Goal: Check status: Check status

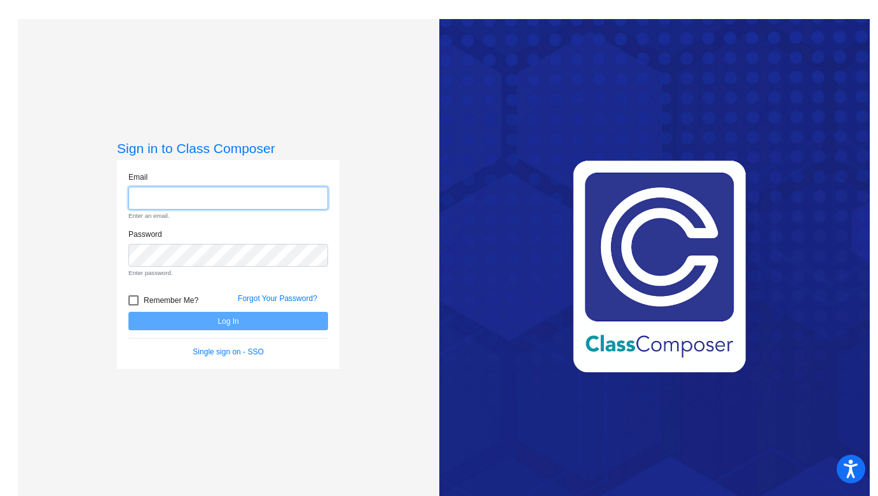
type input "[PERSON_NAME][EMAIL_ADDRESS][PERSON_NAME][DOMAIN_NAME]"
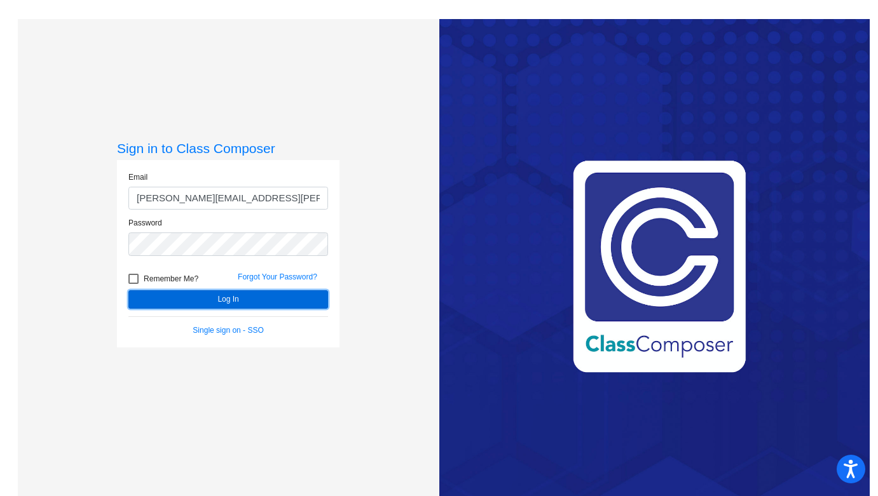
click at [236, 295] on button "Log In" at bounding box center [228, 299] width 200 height 18
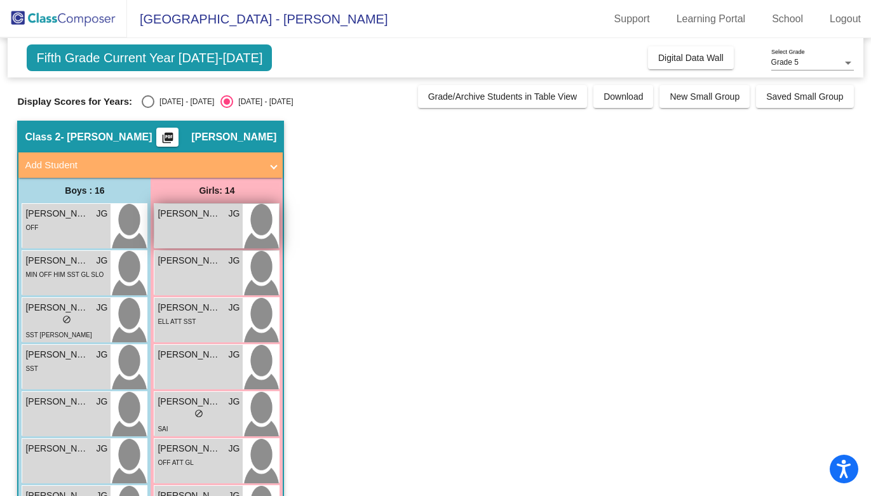
click at [184, 212] on span "[PERSON_NAME]" at bounding box center [190, 213] width 64 height 13
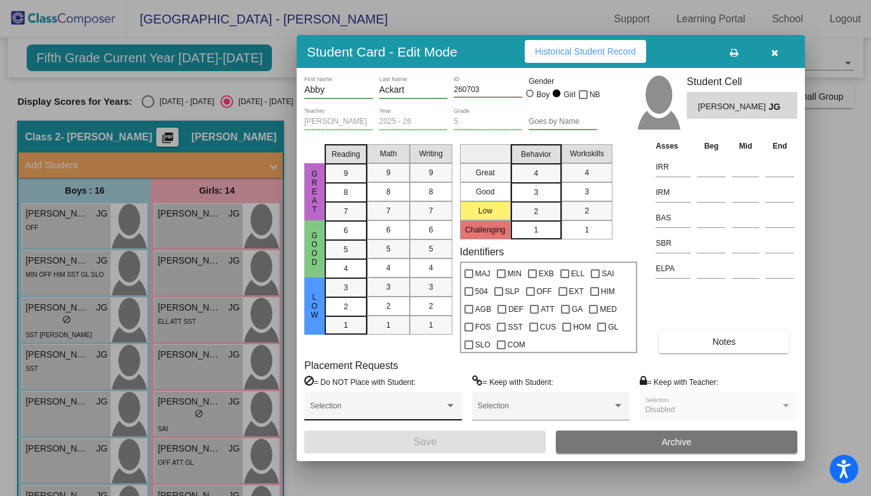
click at [432, 399] on div "Selection" at bounding box center [383, 409] width 146 height 23
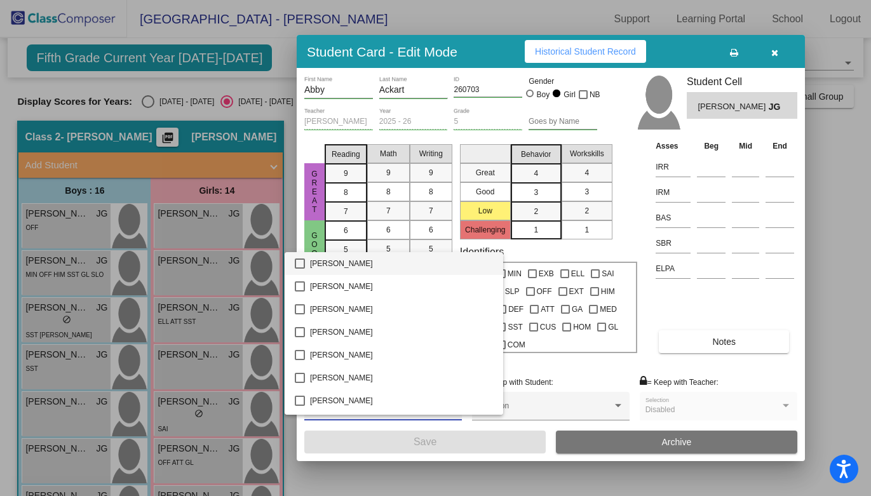
click at [522, 362] on div at bounding box center [435, 248] width 871 height 496
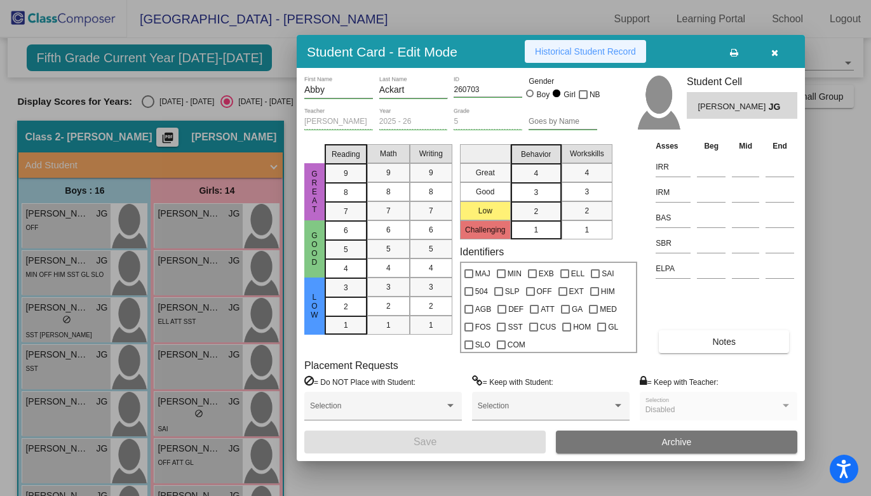
click at [589, 47] on span "Historical Student Record" at bounding box center [585, 51] width 101 height 10
click at [773, 52] on icon "button" at bounding box center [775, 52] width 7 height 9
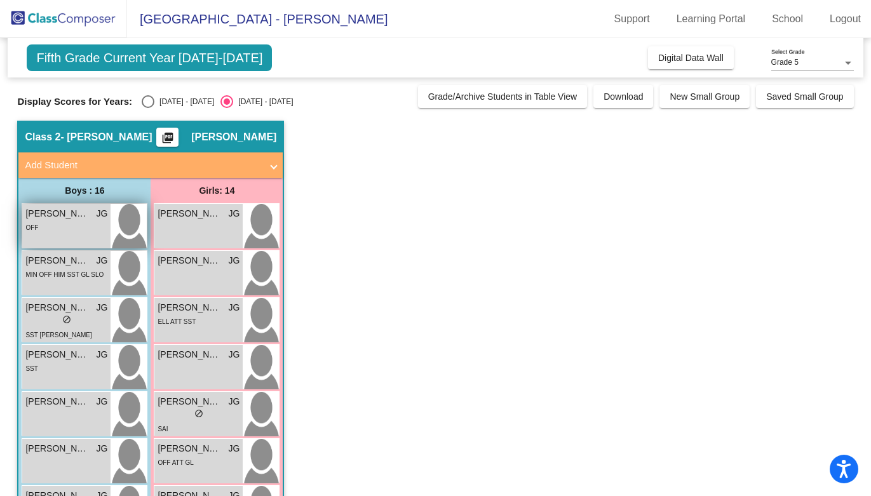
click at [72, 216] on span "[PERSON_NAME]" at bounding box center [57, 213] width 64 height 13
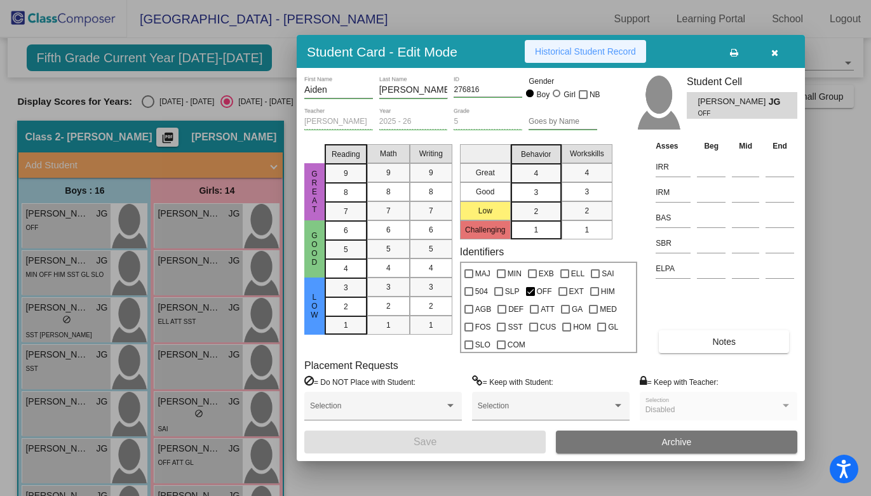
click at [591, 48] on span "Historical Student Record" at bounding box center [585, 51] width 101 height 10
click at [775, 51] on icon "button" at bounding box center [775, 52] width 7 height 9
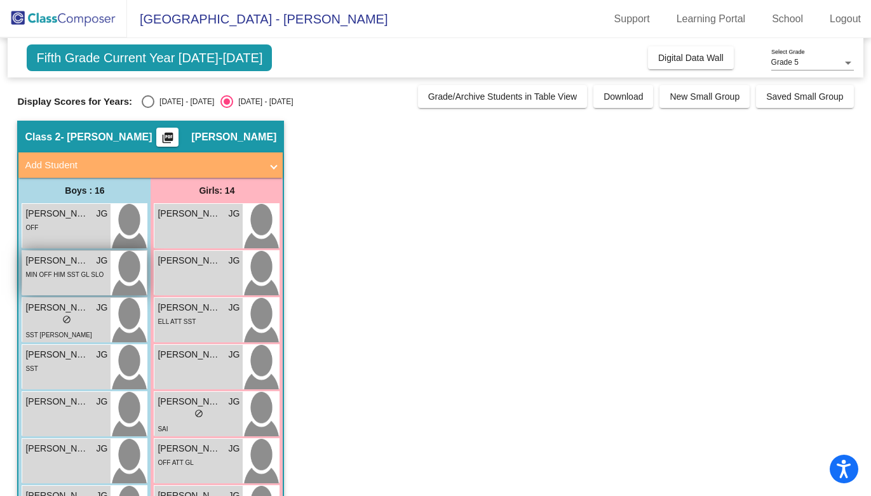
click at [59, 270] on div "MIN OFF HIM SST GL SLO" at bounding box center [64, 274] width 78 height 13
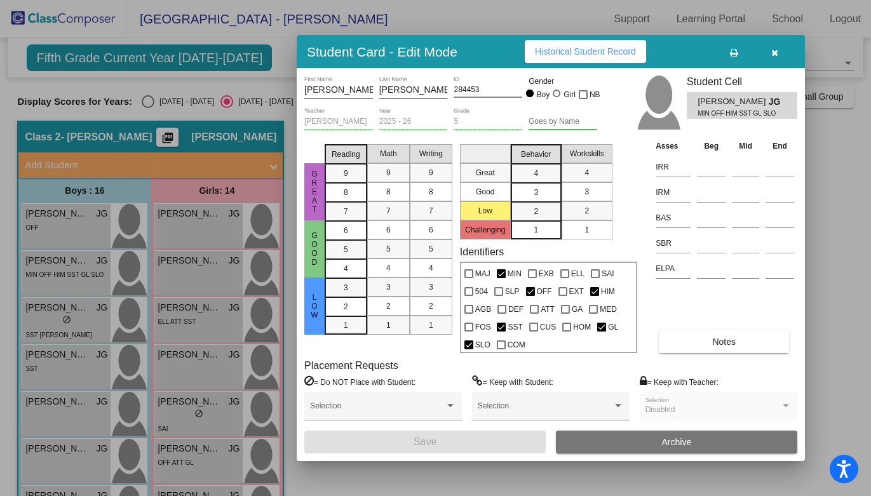
click at [561, 53] on span "Historical Student Record" at bounding box center [585, 51] width 101 height 10
click at [774, 51] on icon "button" at bounding box center [775, 52] width 7 height 9
